Goal: Information Seeking & Learning: Learn about a topic

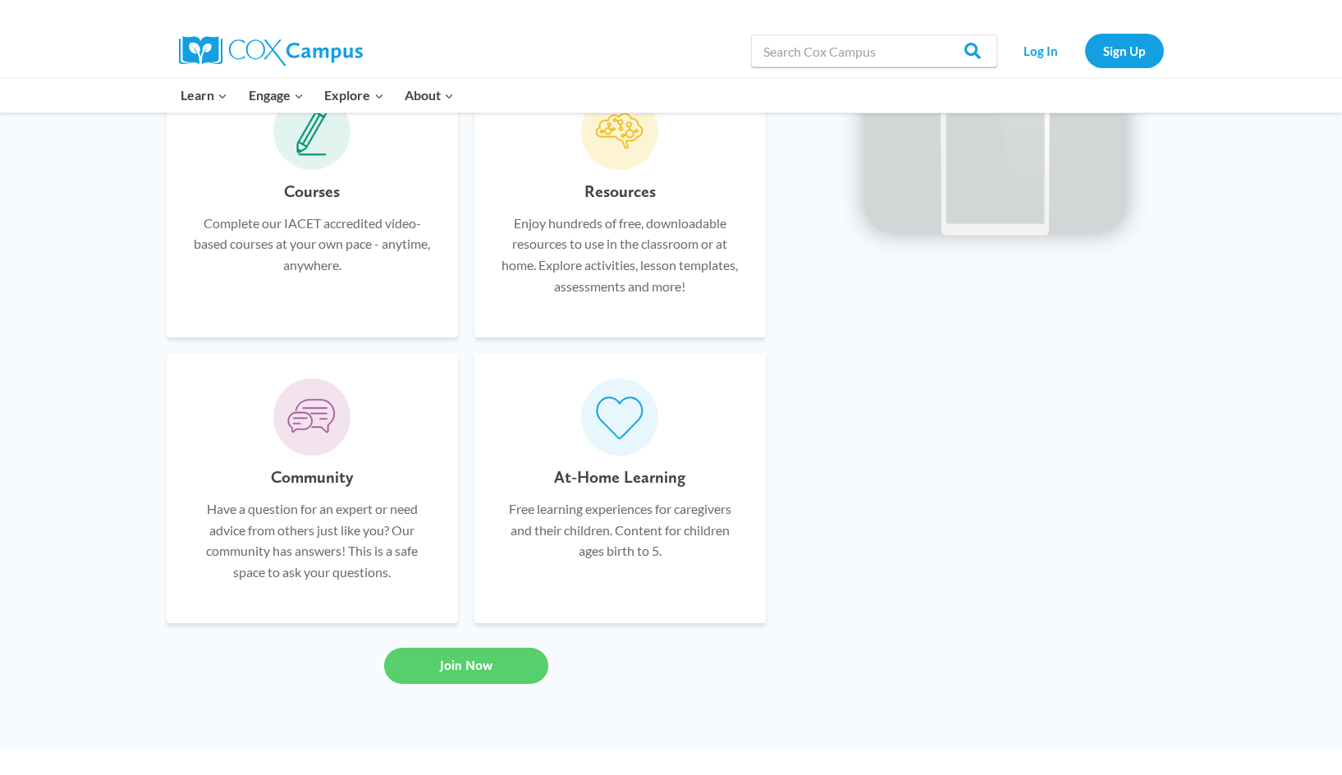
scroll to position [1149, 0]
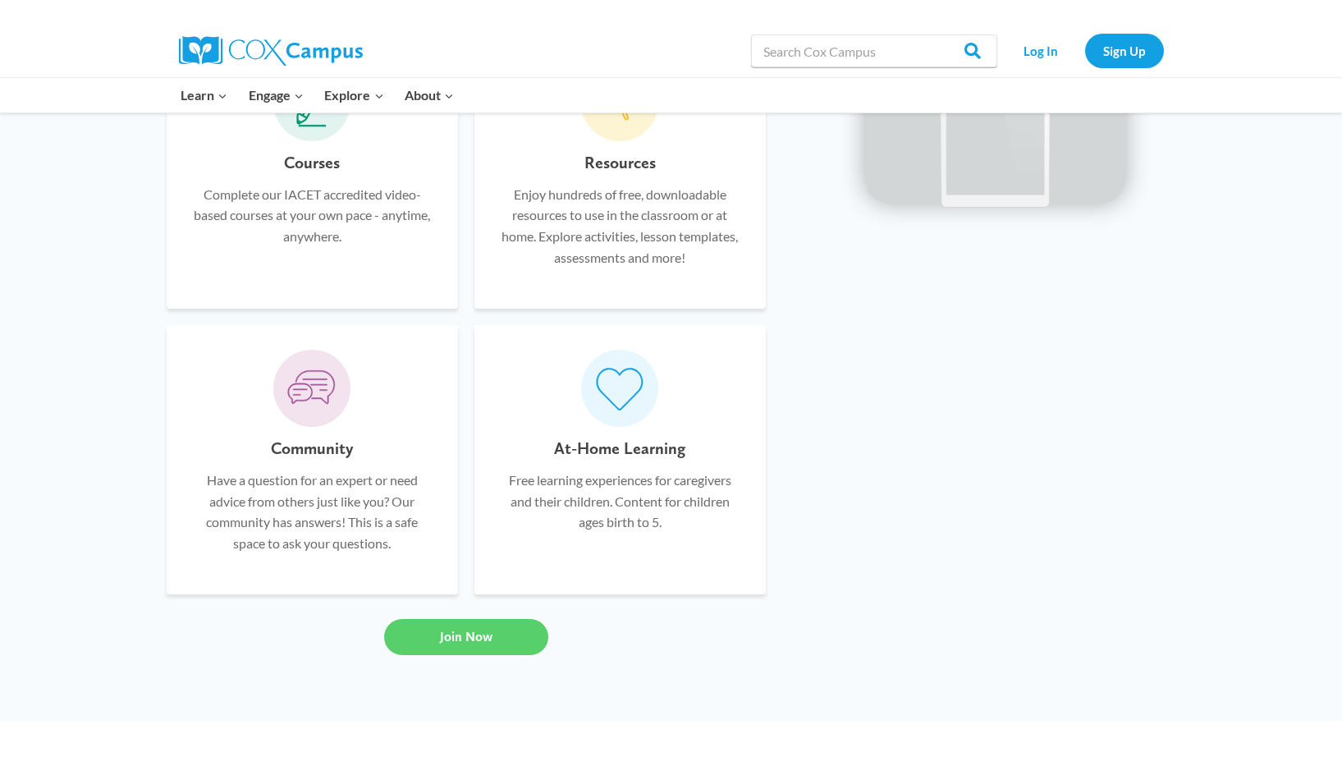
click at [629, 449] on h6 "At-Home Learning" at bounding box center [619, 448] width 131 height 26
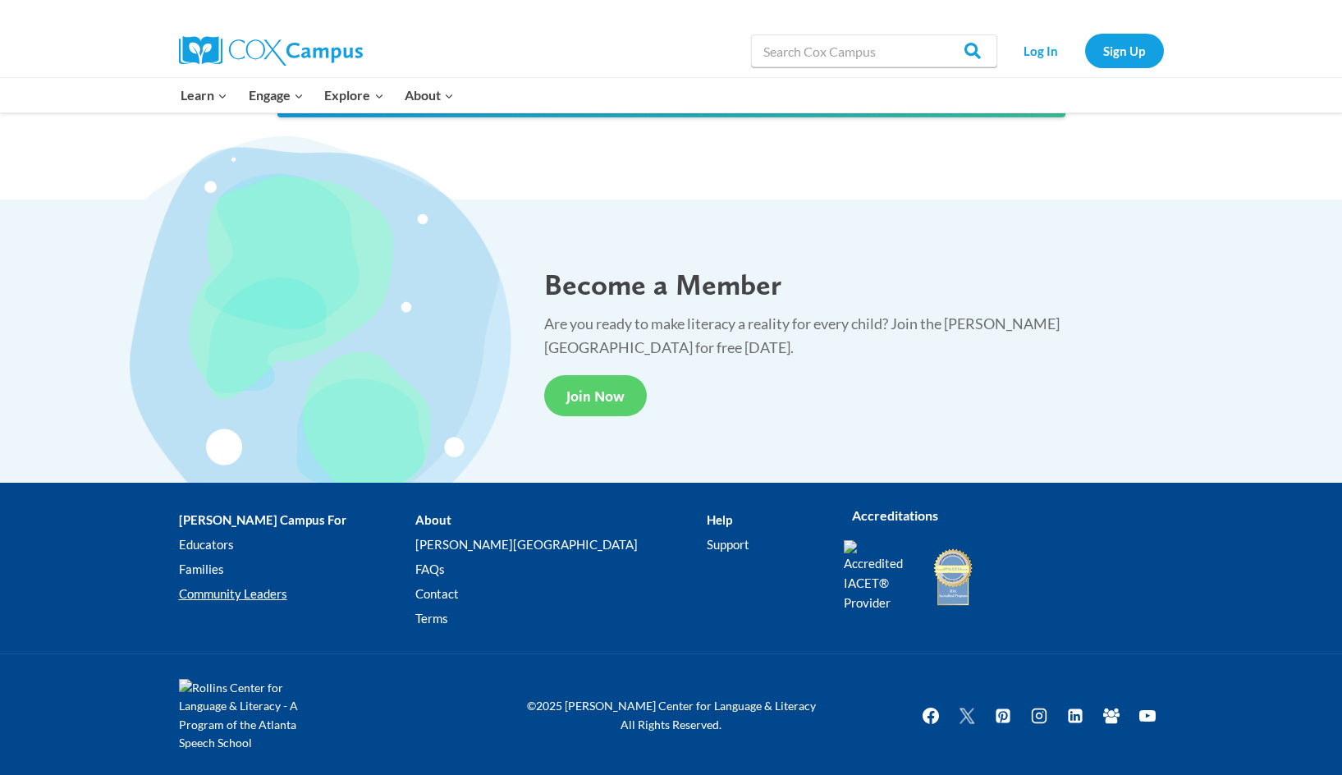
scroll to position [3011, 0]
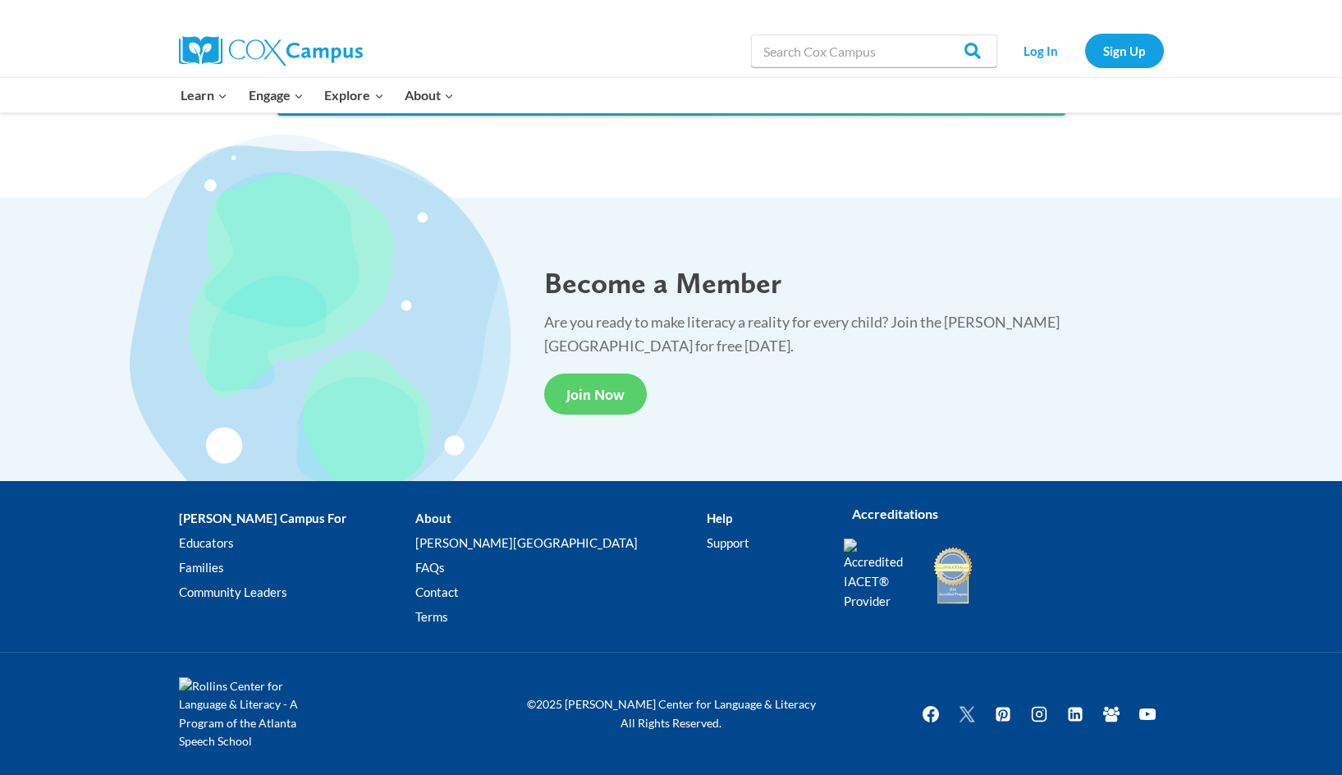
click at [182, 685] on img at bounding box center [253, 714] width 148 height 74
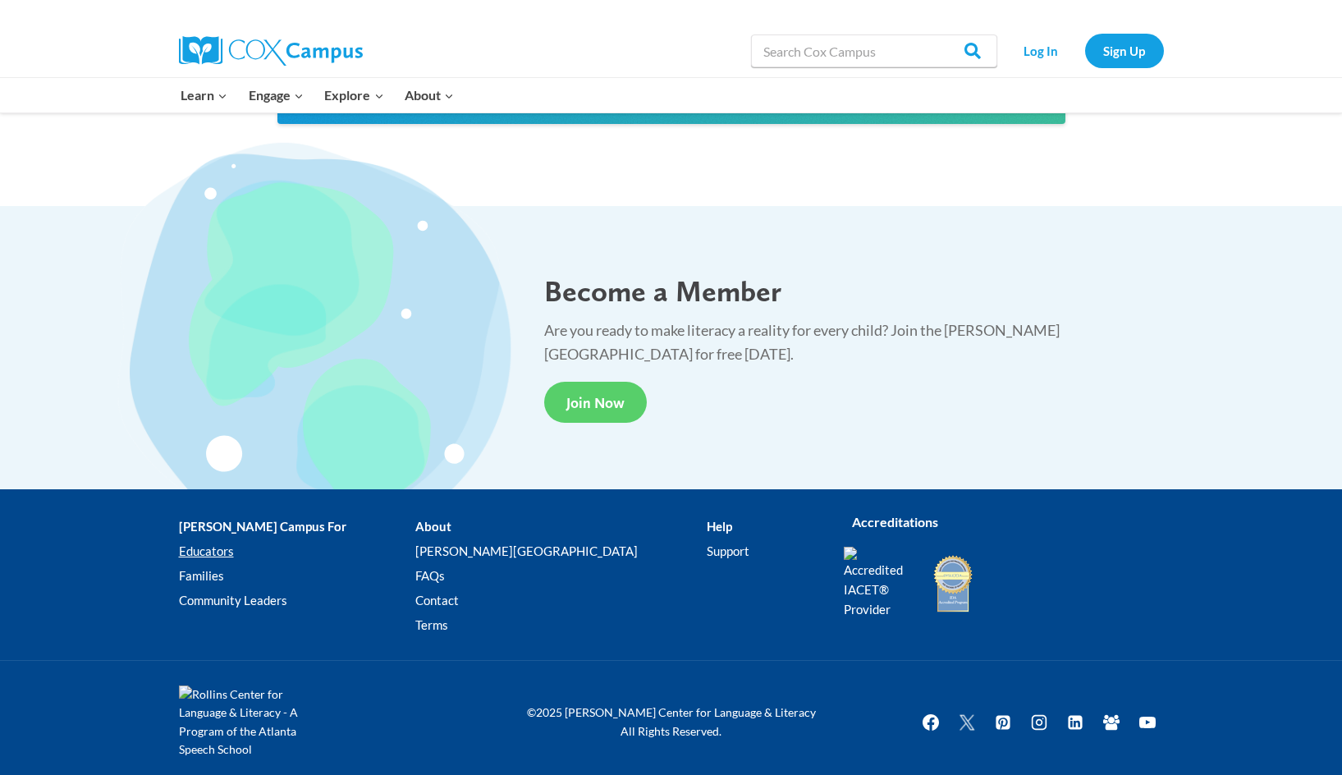
scroll to position [3011, 0]
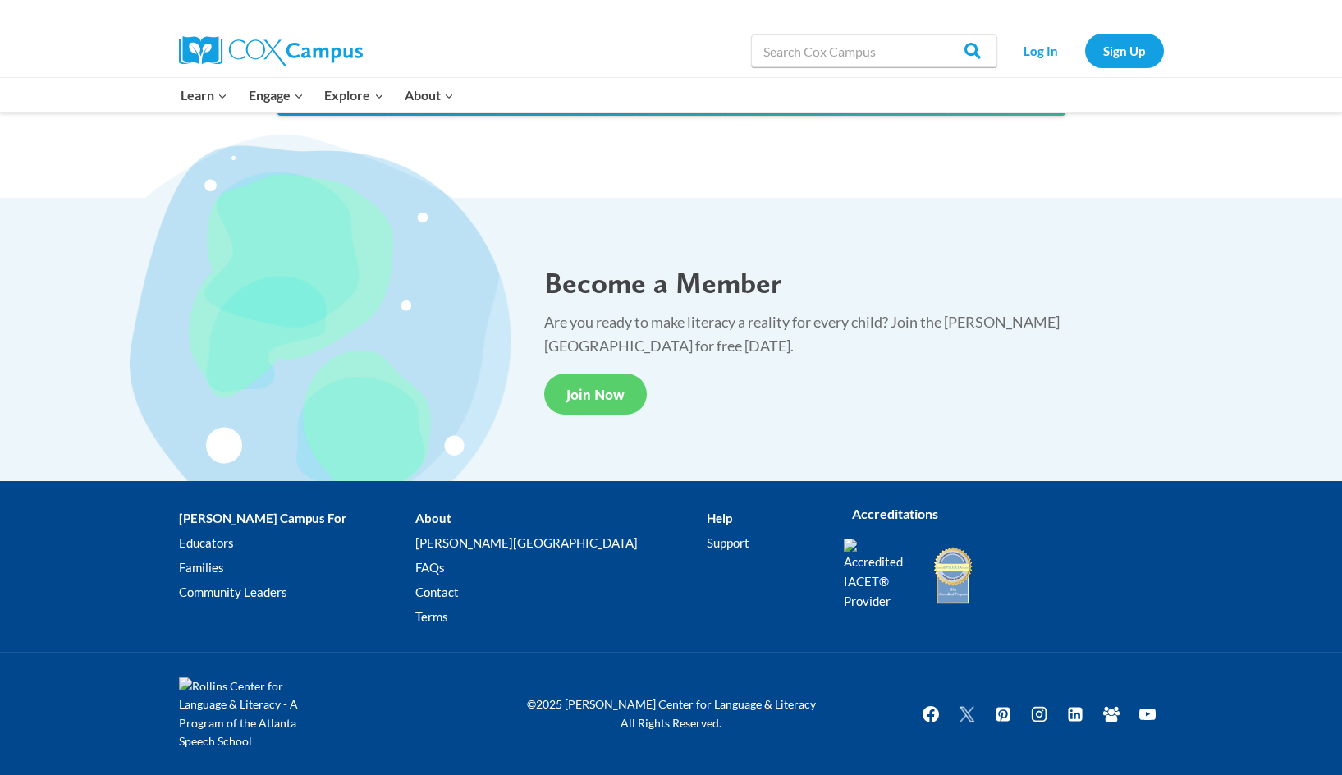
click at [241, 589] on link "Community Leaders" at bounding box center [297, 592] width 236 height 25
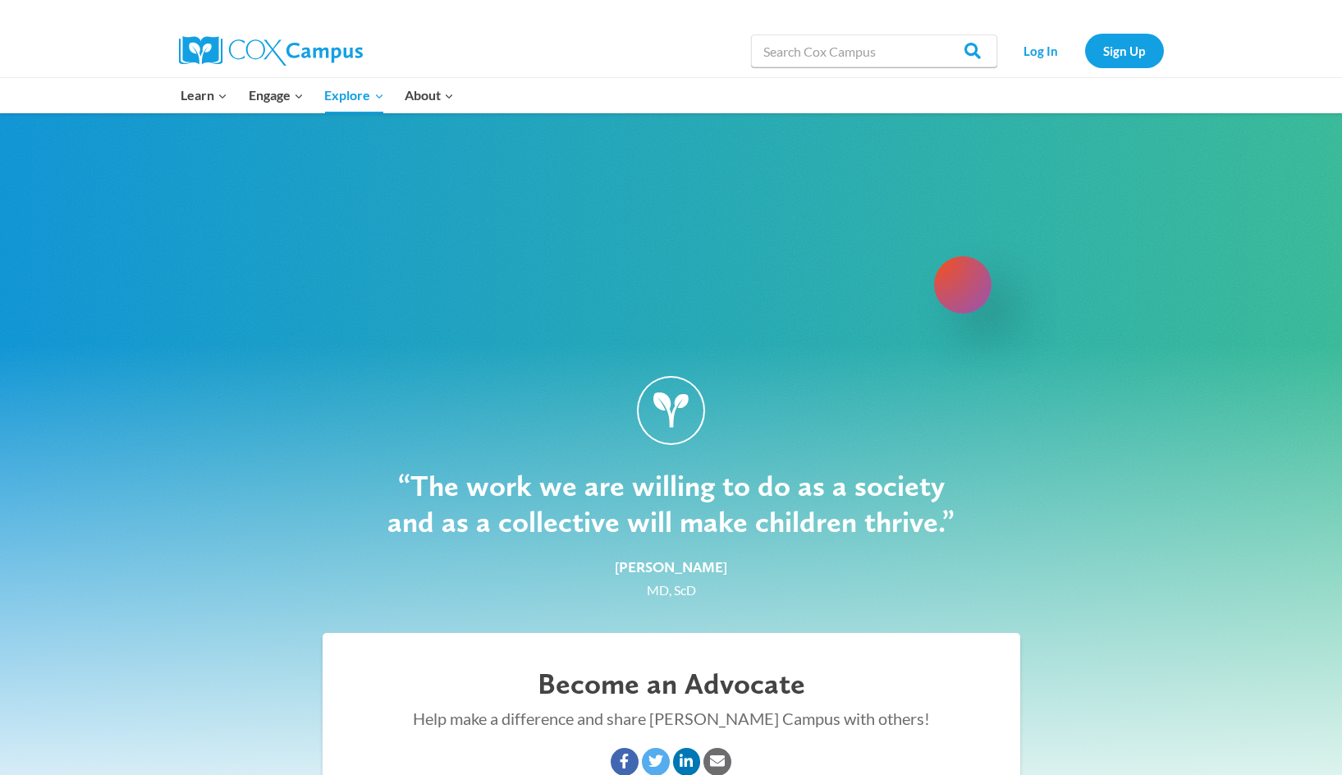
scroll to position [2177, 0]
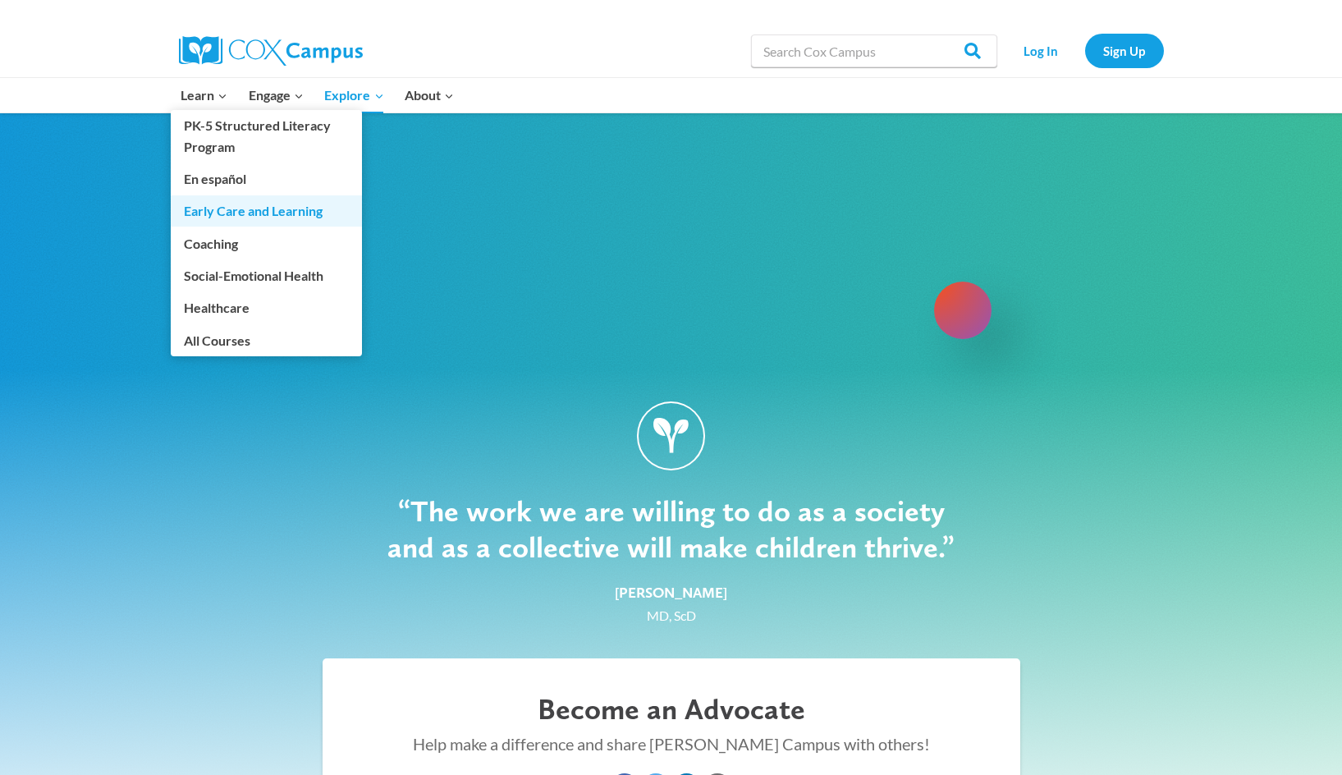
click at [221, 209] on link "Early Care and Learning" at bounding box center [266, 210] width 191 height 31
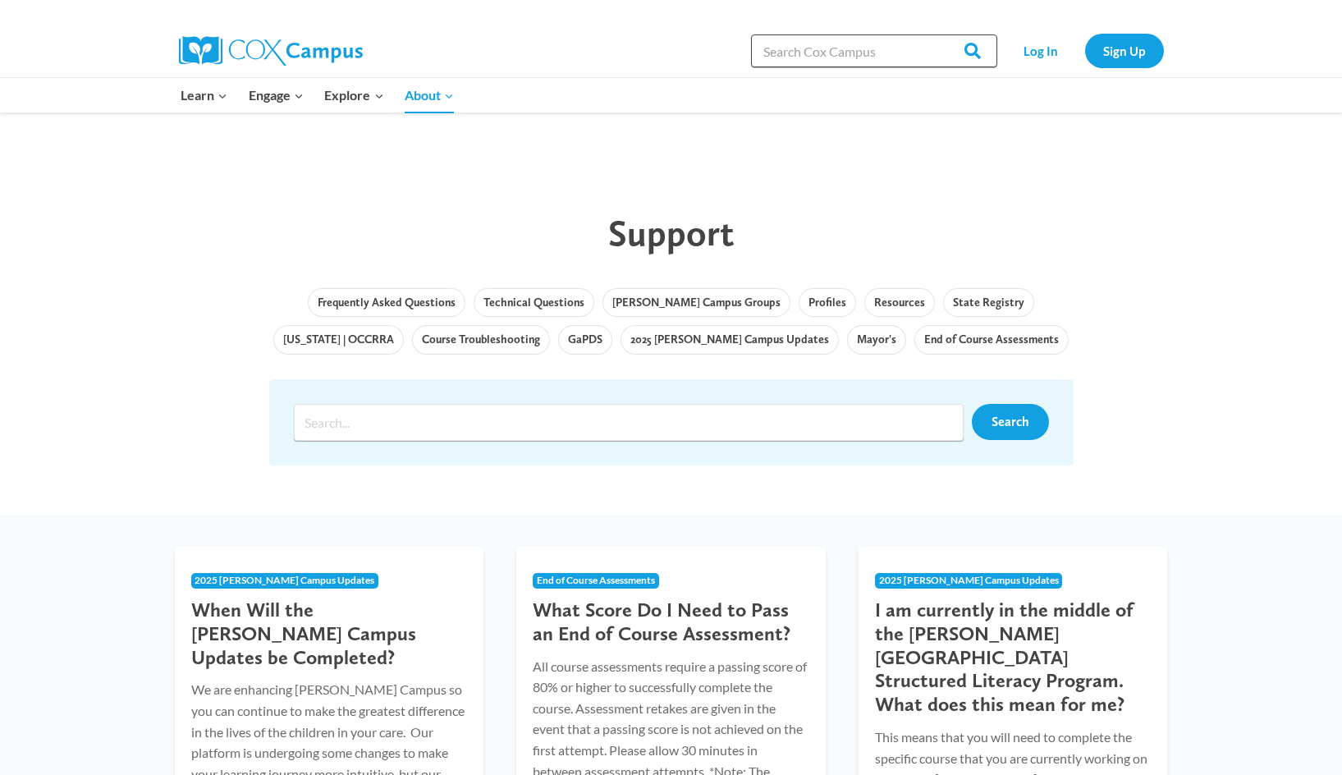
click at [838, 53] on input "Search in [URL][DOMAIN_NAME]" at bounding box center [874, 50] width 246 height 33
type input "Read Right from"
click at [933, 34] on input "Search" at bounding box center [965, 50] width 64 height 33
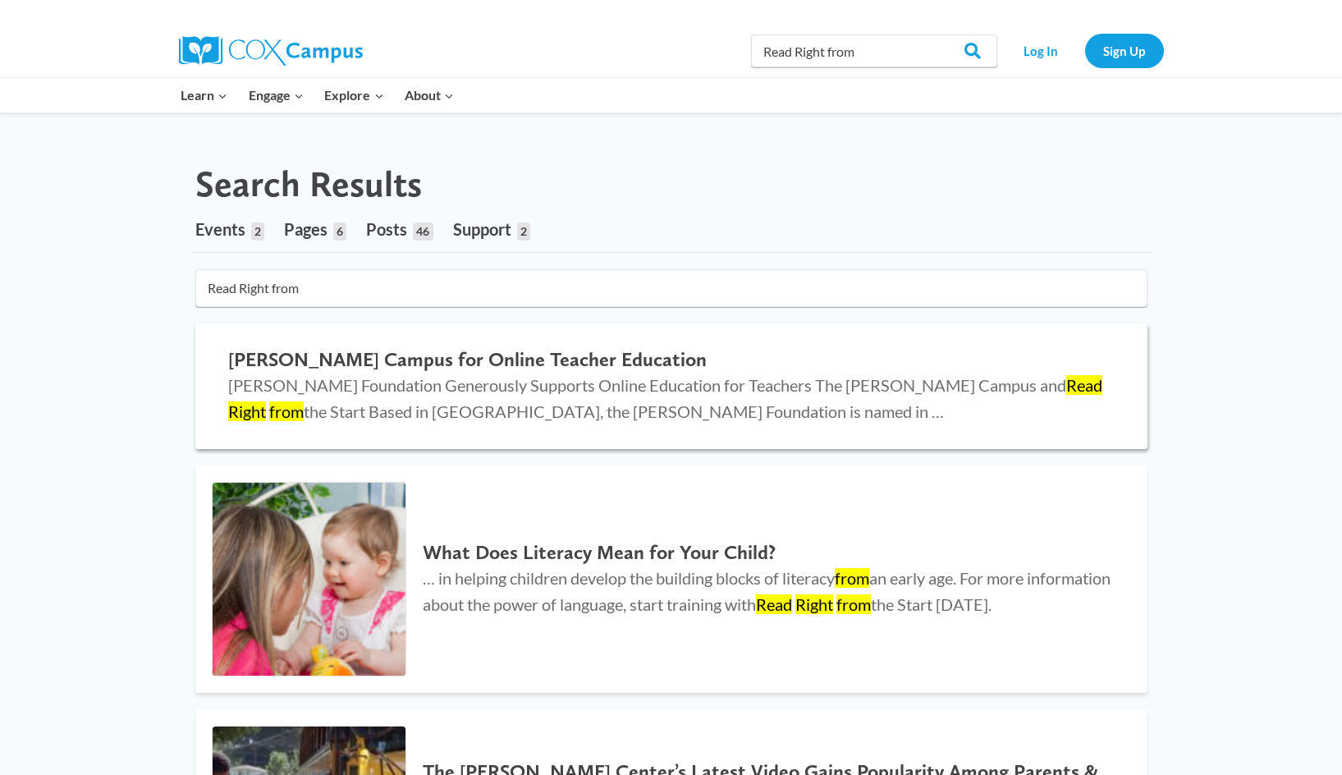
click at [294, 351] on h2 "Cox Campus for Online Teacher Education" at bounding box center [671, 360] width 887 height 24
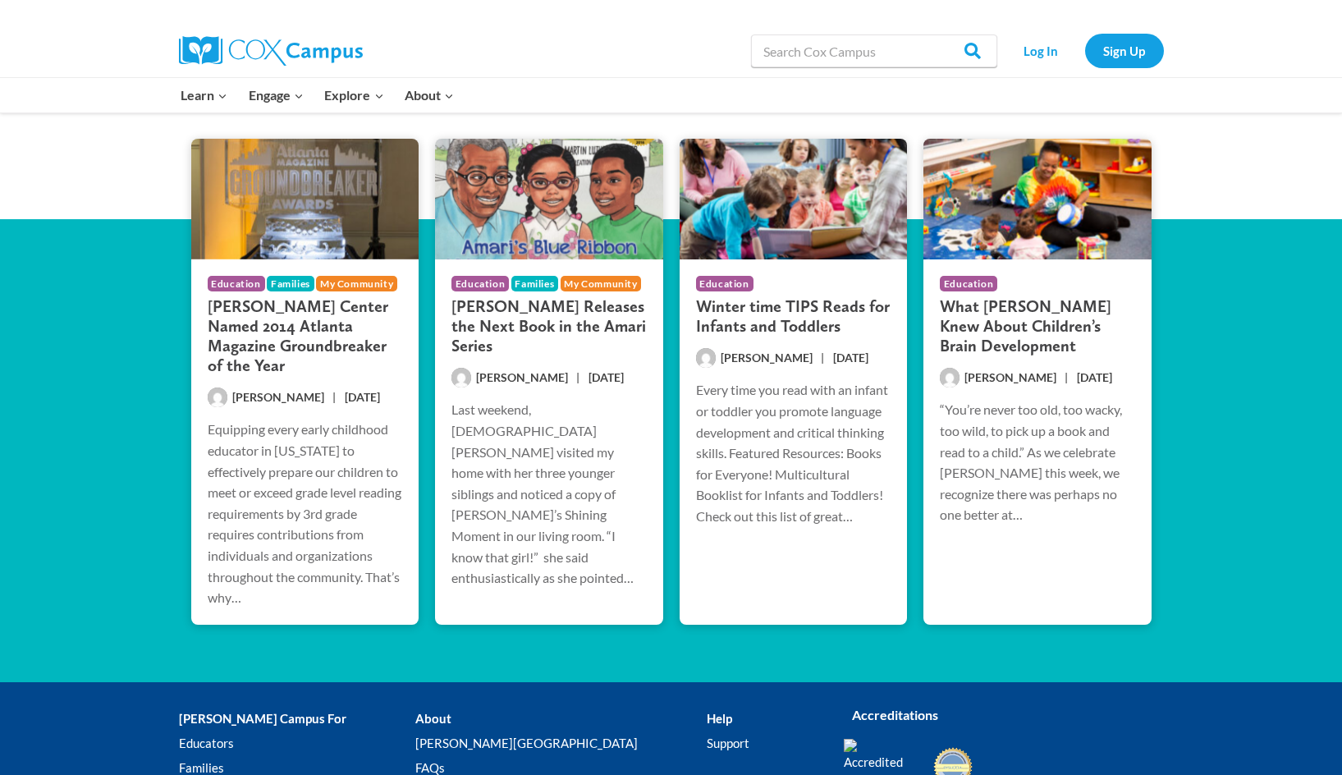
scroll to position [2491, 0]
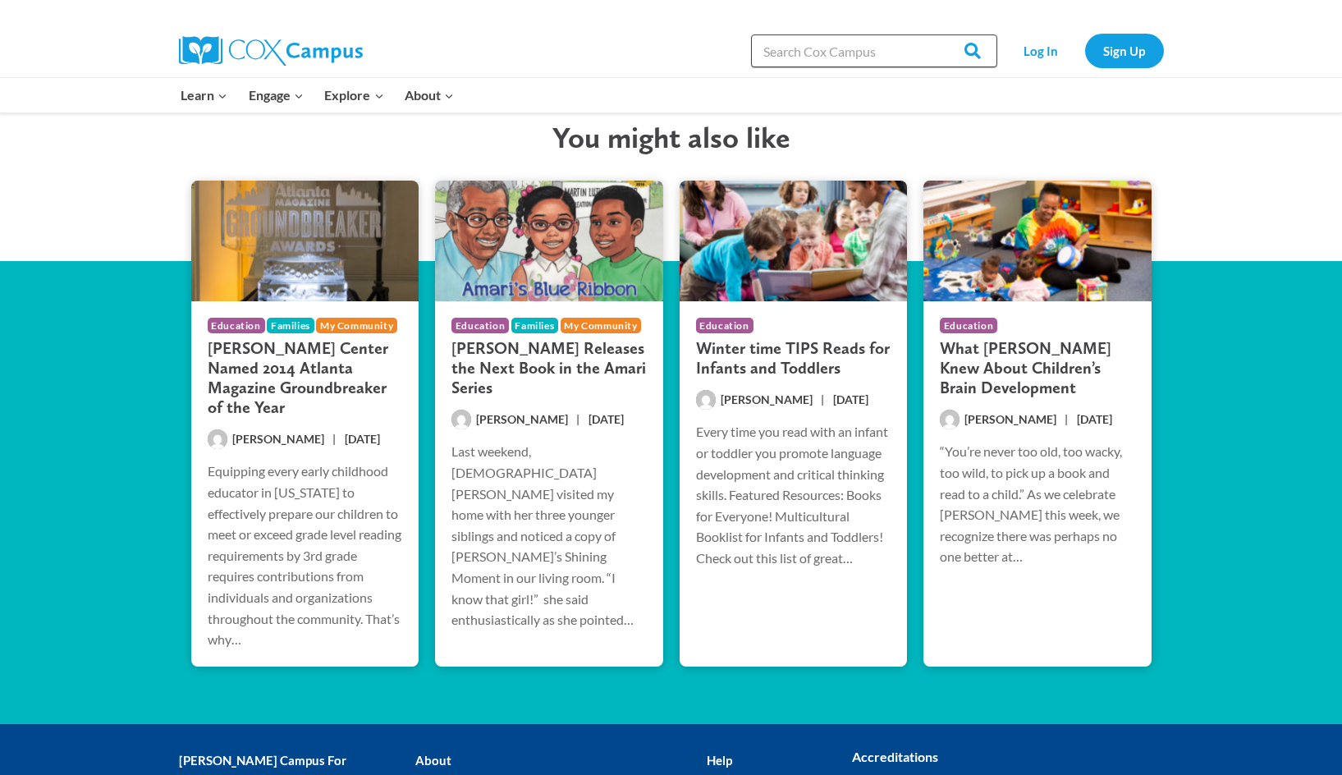
click at [841, 44] on input "Search in [URL][DOMAIN_NAME]" at bounding box center [874, 50] width 246 height 33
type input "Read Right From the Start"
click at [933, 34] on input "Search" at bounding box center [965, 50] width 64 height 33
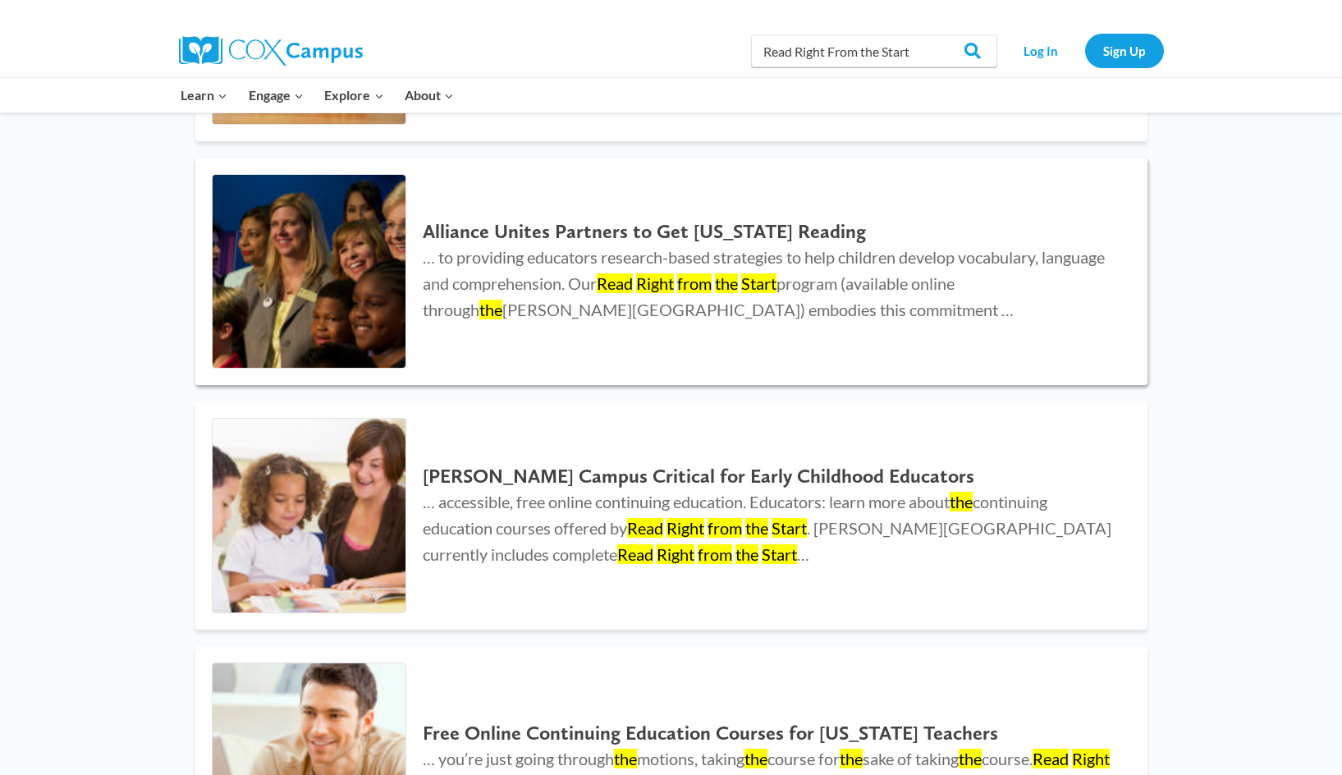
scroll to position [1642, 0]
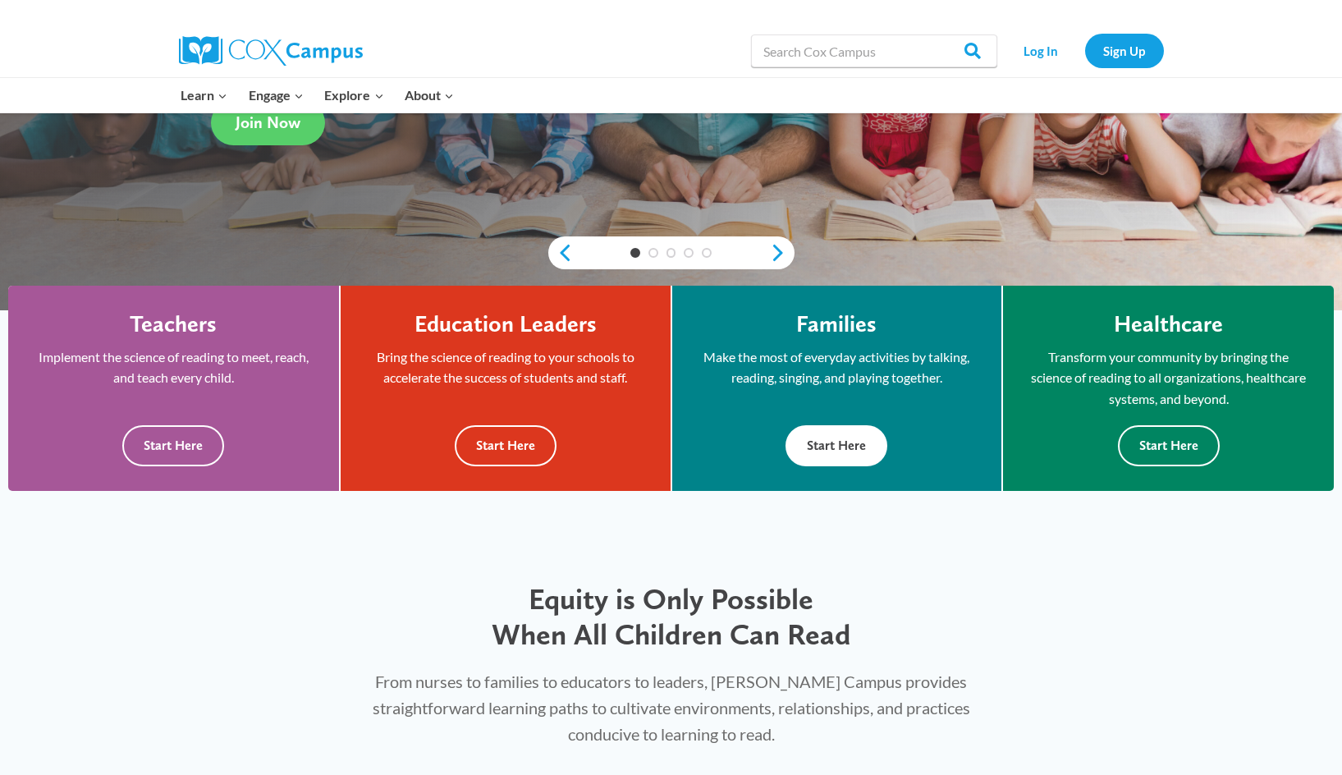
scroll to position [410, 0]
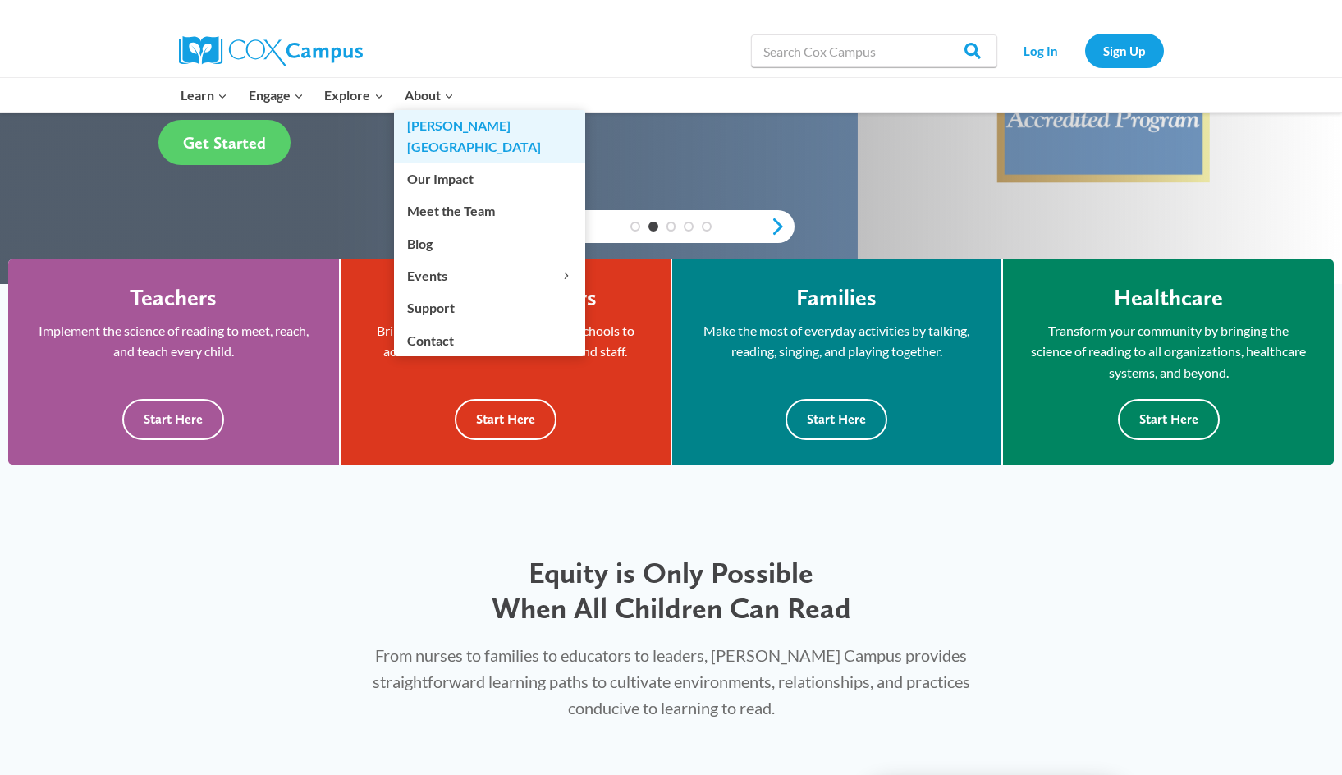
click at [458, 124] on link "[PERSON_NAME][GEOGRAPHIC_DATA]" at bounding box center [489, 136] width 191 height 53
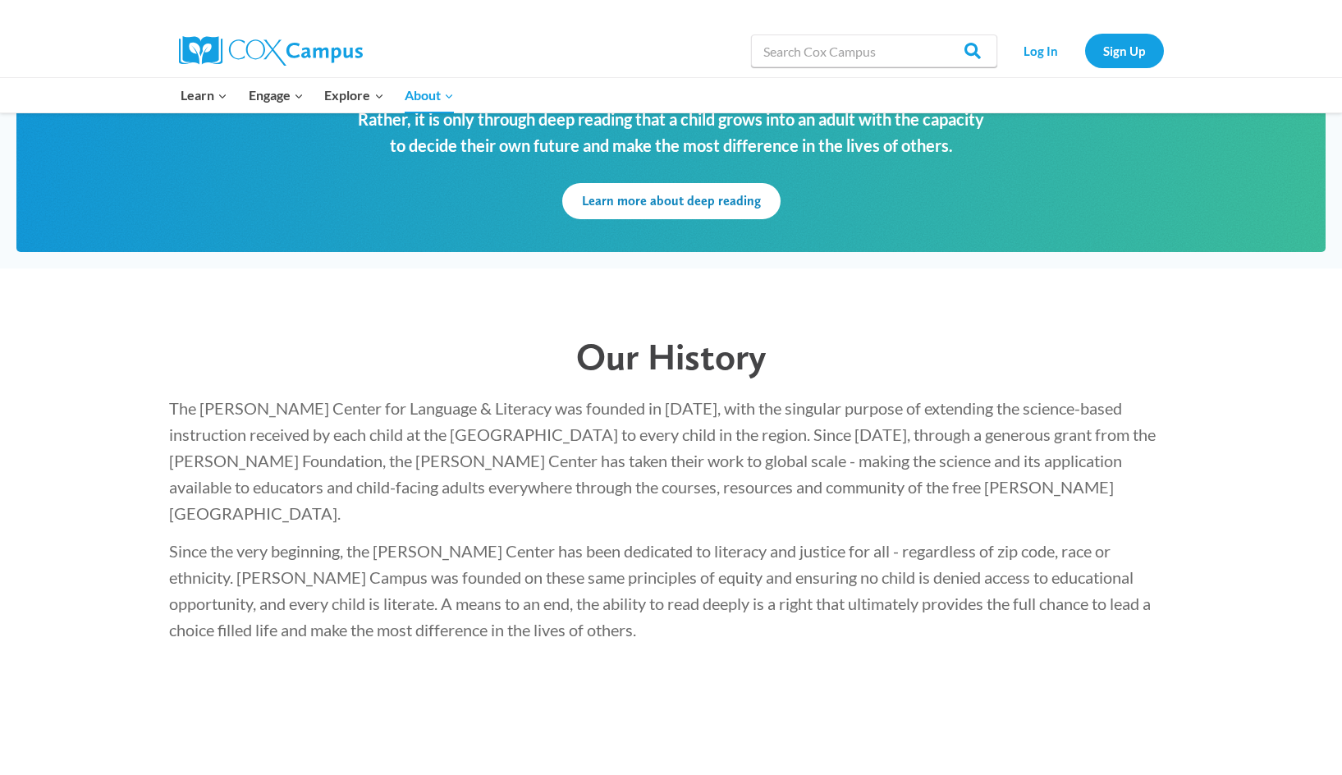
scroll to position [1642, 0]
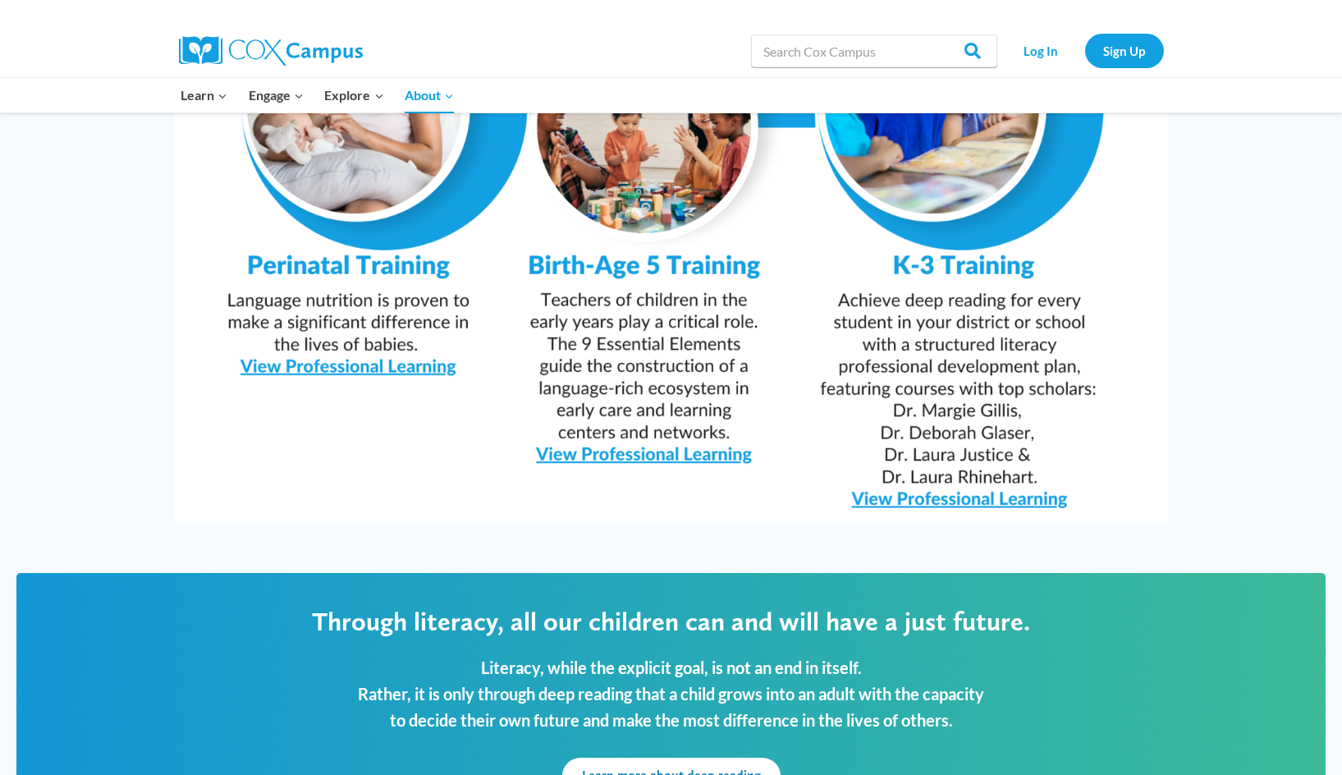
click at [650, 406] on img at bounding box center [671, 173] width 993 height 702
